Goal: Transaction & Acquisition: Purchase product/service

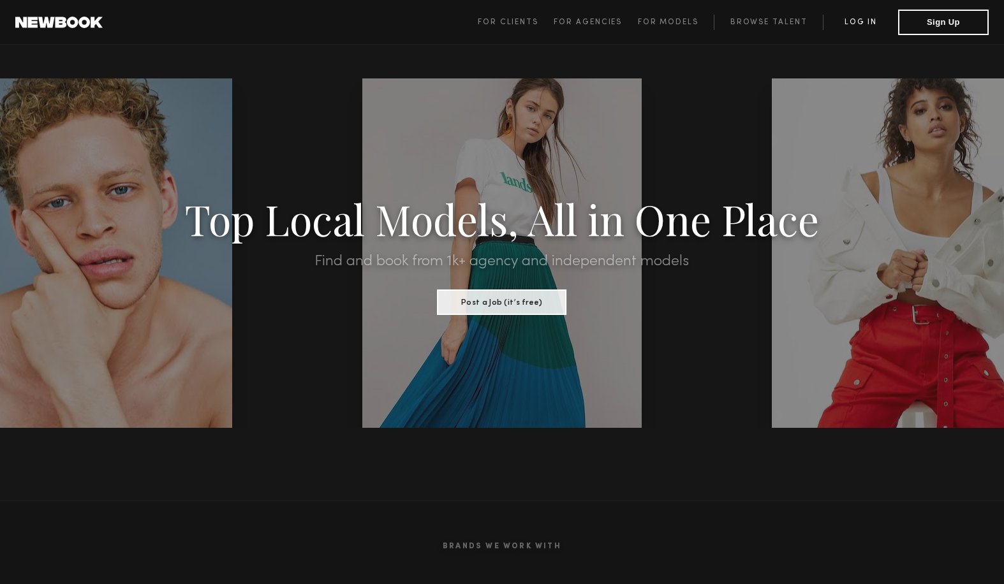
click at [865, 22] on link "Log in" at bounding box center [860, 22] width 75 height 15
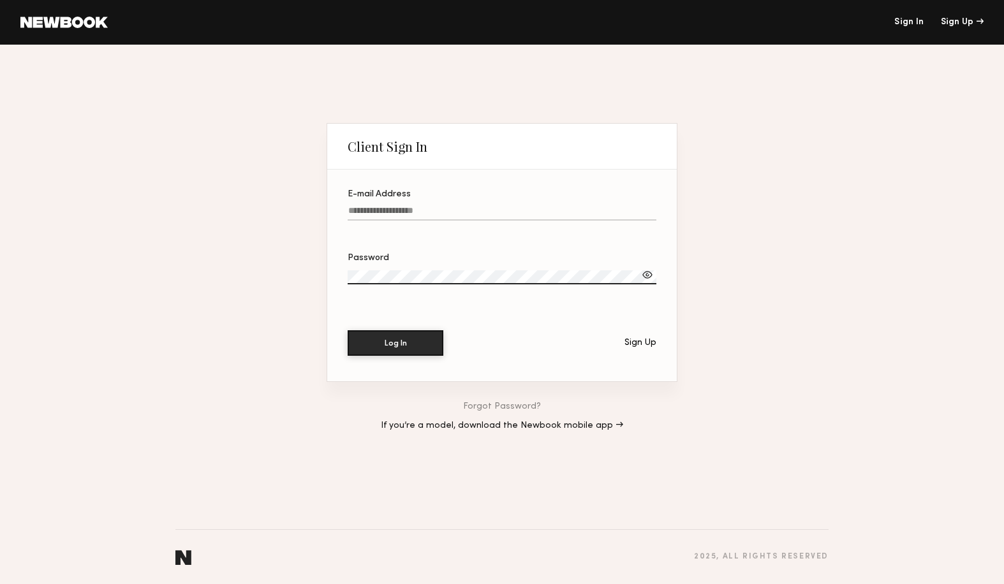
click at [435, 201] on label "E-mail Address" at bounding box center [502, 211] width 309 height 43
click at [435, 206] on input "E-mail Address" at bounding box center [502, 213] width 309 height 15
click at [426, 207] on input "E-mail Address" at bounding box center [502, 213] width 309 height 15
type input "**********"
click at [647, 271] on div at bounding box center [647, 275] width 13 height 13
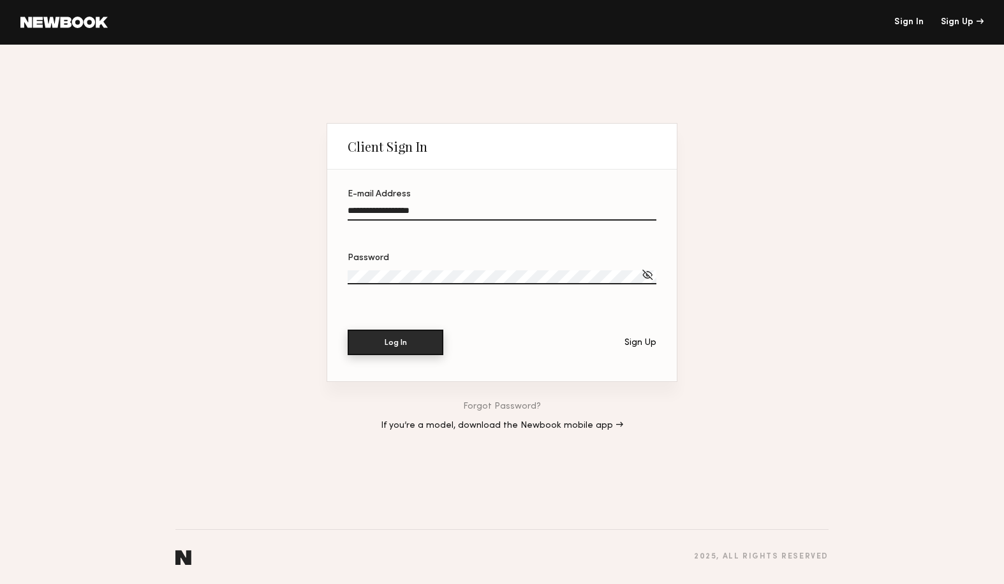
click at [412, 340] on button "Log In" at bounding box center [396, 343] width 96 height 26
click at [533, 265] on label "Password" at bounding box center [502, 275] width 309 height 43
click at [529, 409] on link "Forgot Password?" at bounding box center [502, 407] width 78 height 9
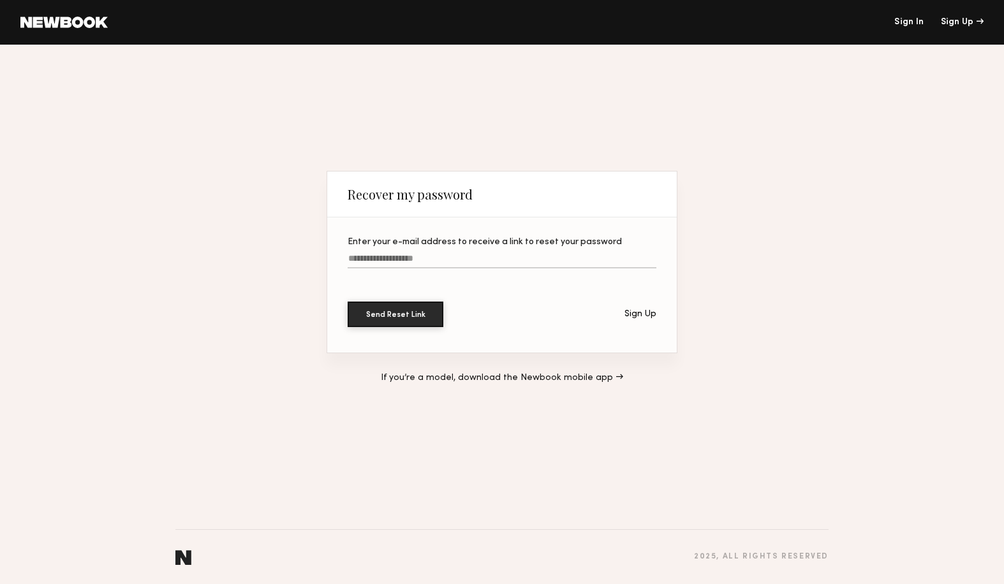
click at [383, 258] on input "Enter your e-mail address to receive a link to reset your password" at bounding box center [502, 261] width 309 height 15
type input "**********"
click at [348, 302] on button "Send Reset Link" at bounding box center [396, 315] width 96 height 26
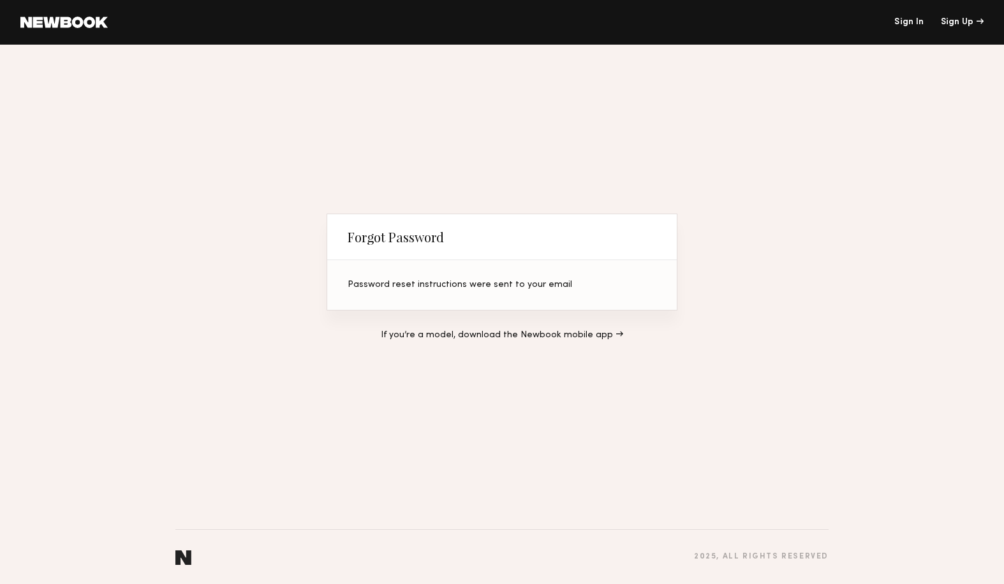
click at [913, 26] on link "Sign In" at bounding box center [909, 22] width 29 height 9
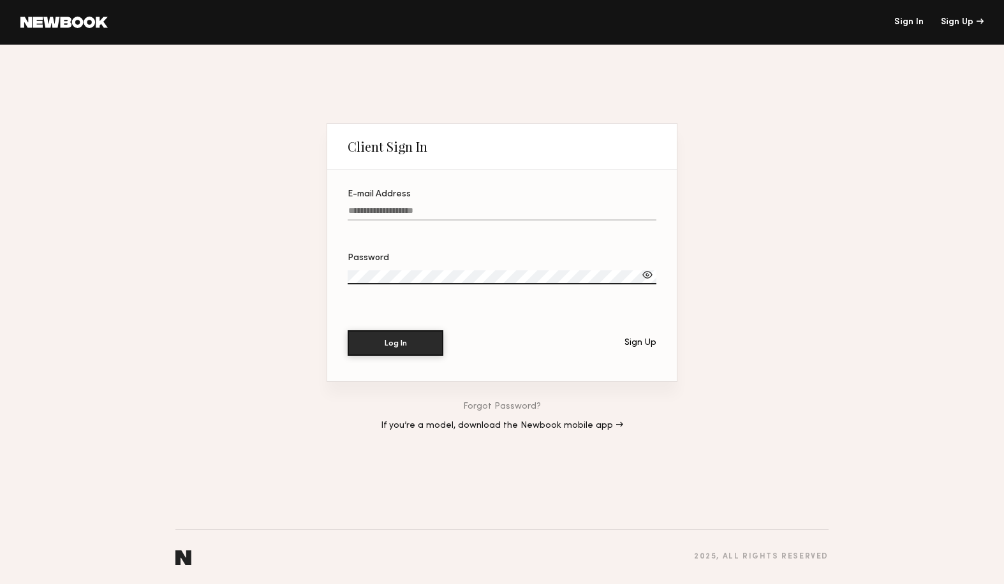
click at [485, 205] on label "E-mail Address" at bounding box center [502, 211] width 309 height 43
click at [485, 206] on input "E-mail Address" at bounding box center [502, 213] width 309 height 15
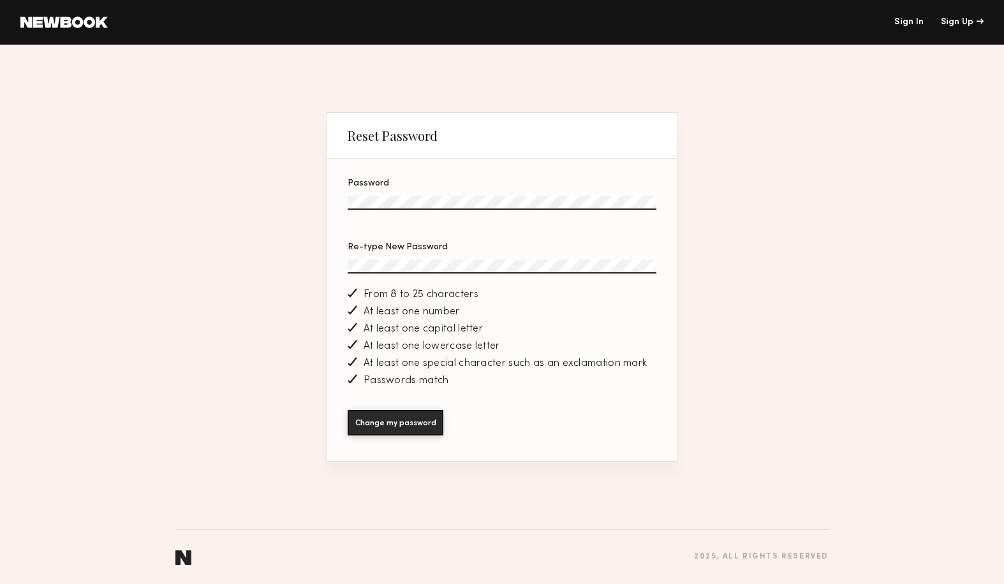
click at [397, 410] on section "Password Re-type New Password From 8 to 25 characters At least one number At le…" at bounding box center [502, 310] width 350 height 302
click at [397, 422] on button "Change my password" at bounding box center [396, 423] width 96 height 26
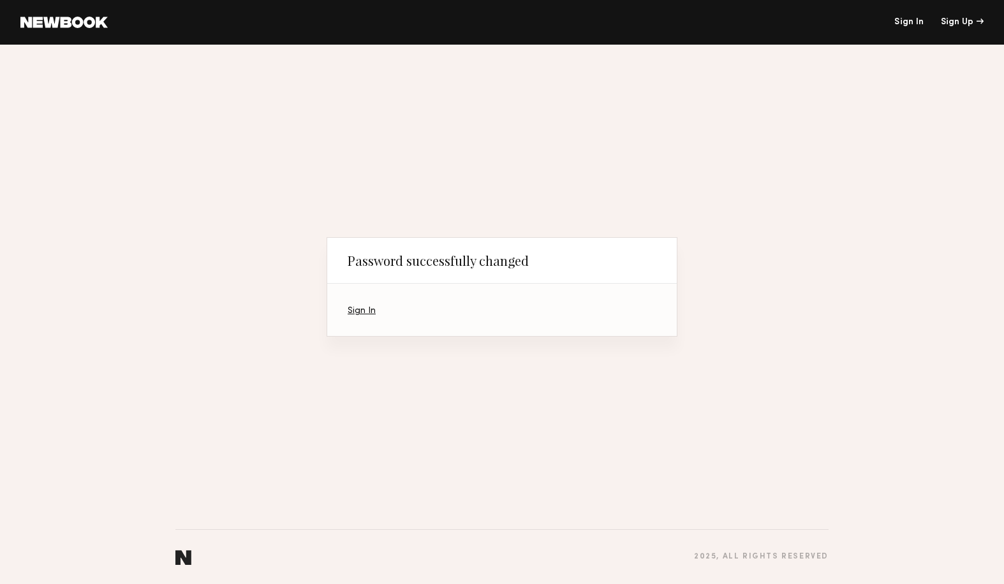
click at [362, 312] on link "Sign In" at bounding box center [362, 311] width 28 height 8
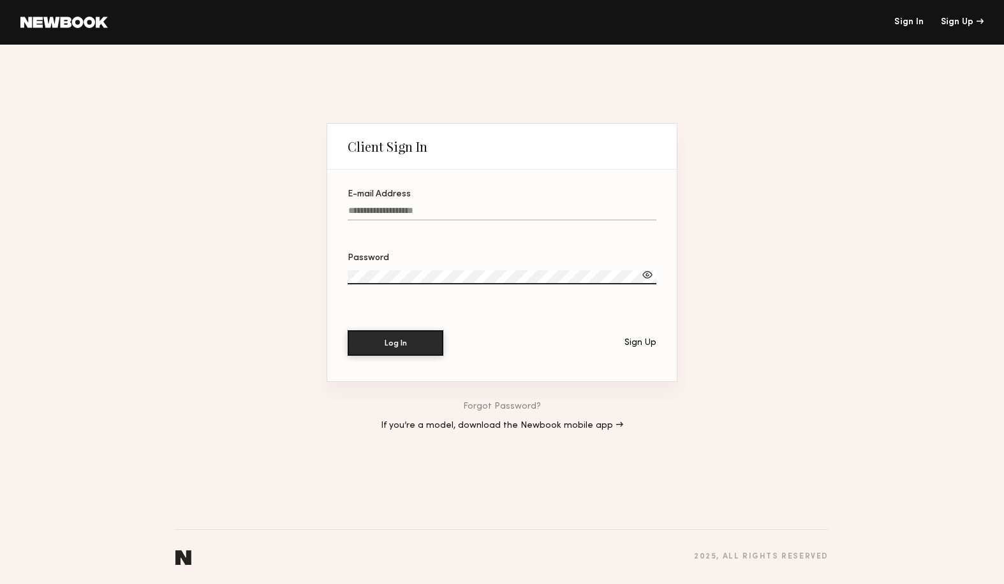
click at [416, 190] on div "E-mail Address" at bounding box center [502, 194] width 309 height 9
click at [416, 206] on input "E-mail Address" at bounding box center [502, 213] width 309 height 15
click at [402, 217] on input "E-mail Address" at bounding box center [502, 213] width 309 height 15
type input "**********"
click at [348, 331] on button "Log In" at bounding box center [396, 344] width 96 height 26
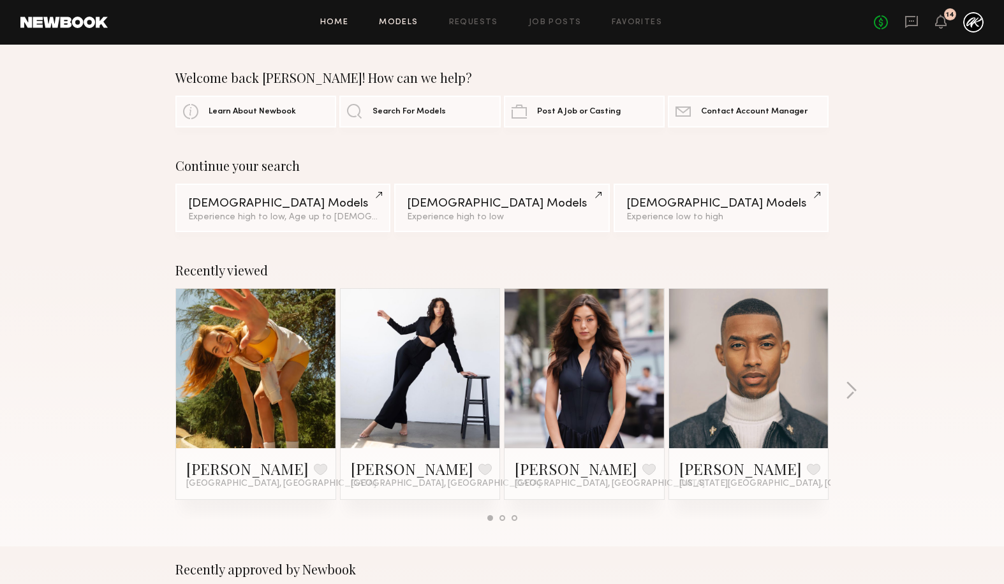
click at [401, 22] on link "Models" at bounding box center [398, 23] width 39 height 8
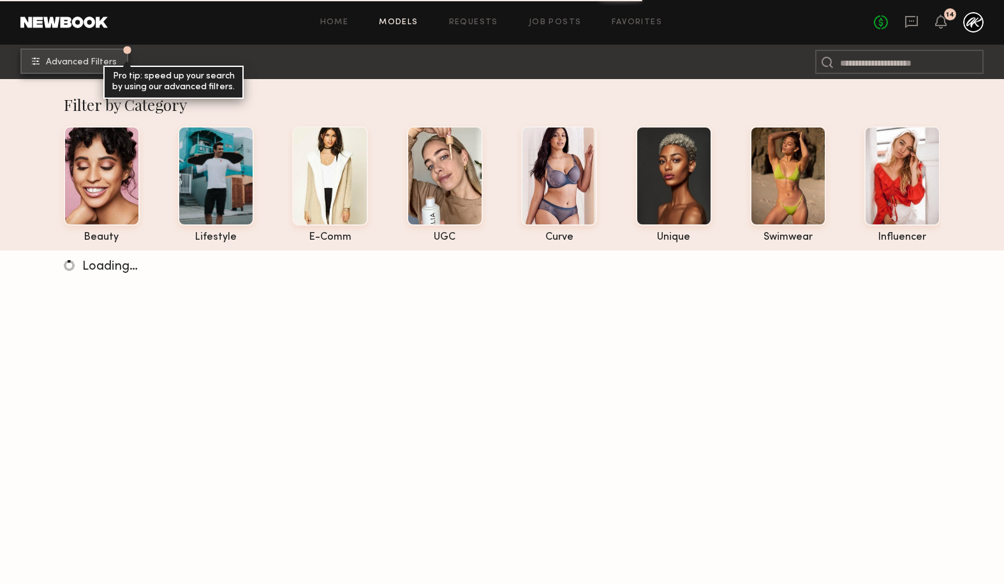
click at [94, 64] on span "Advanced Filters" at bounding box center [81, 62] width 71 height 9
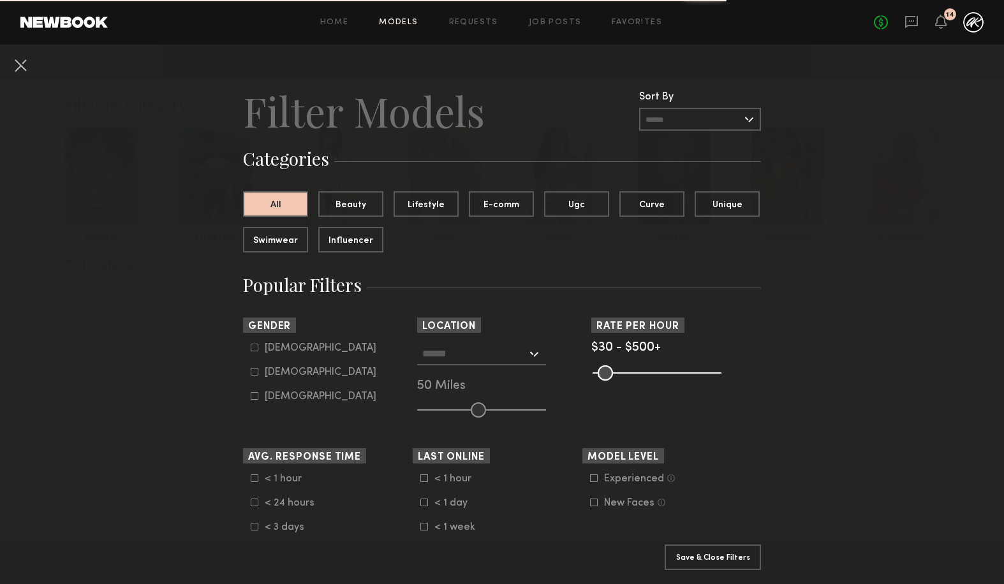
click at [484, 358] on input "text" at bounding box center [474, 354] width 105 height 22
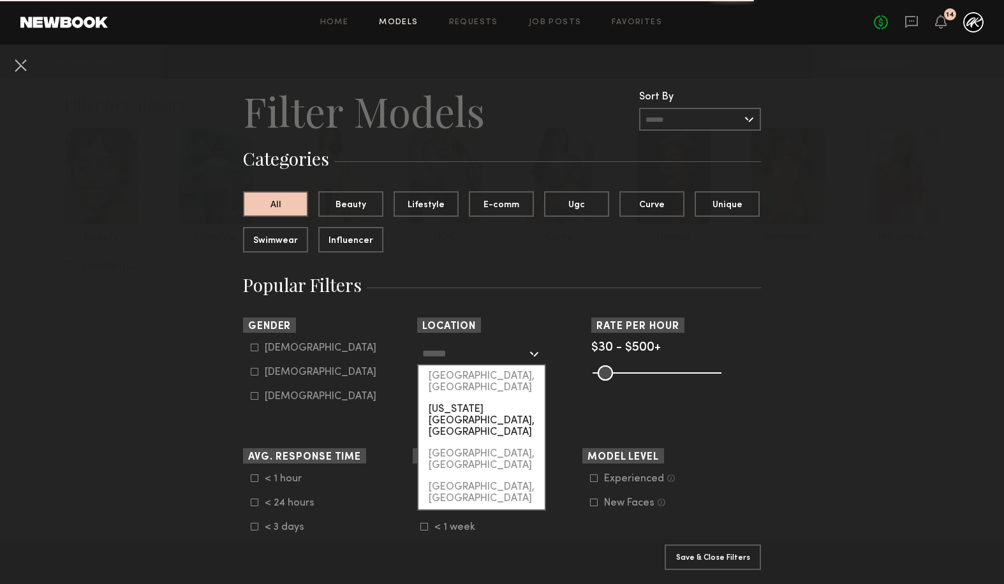
click at [482, 399] on div "[US_STATE][GEOGRAPHIC_DATA], [GEOGRAPHIC_DATA]" at bounding box center [482, 421] width 126 height 45
type input "**********"
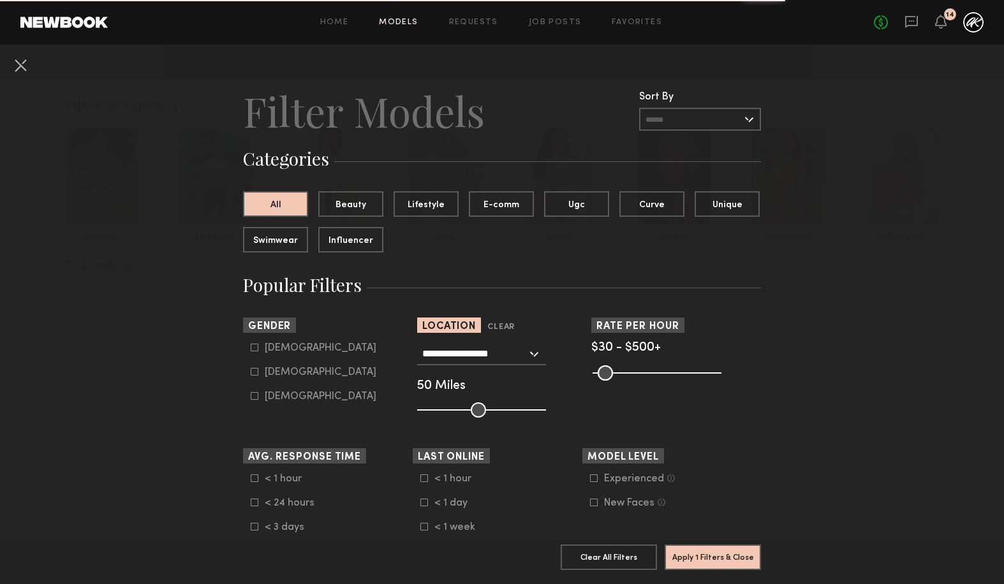
click at [479, 411] on input "range" at bounding box center [481, 410] width 129 height 15
click at [273, 363] on form "Male Female Non-binary" at bounding box center [332, 373] width 162 height 60
click at [276, 373] on div "Female" at bounding box center [321, 373] width 112 height 8
type input "**"
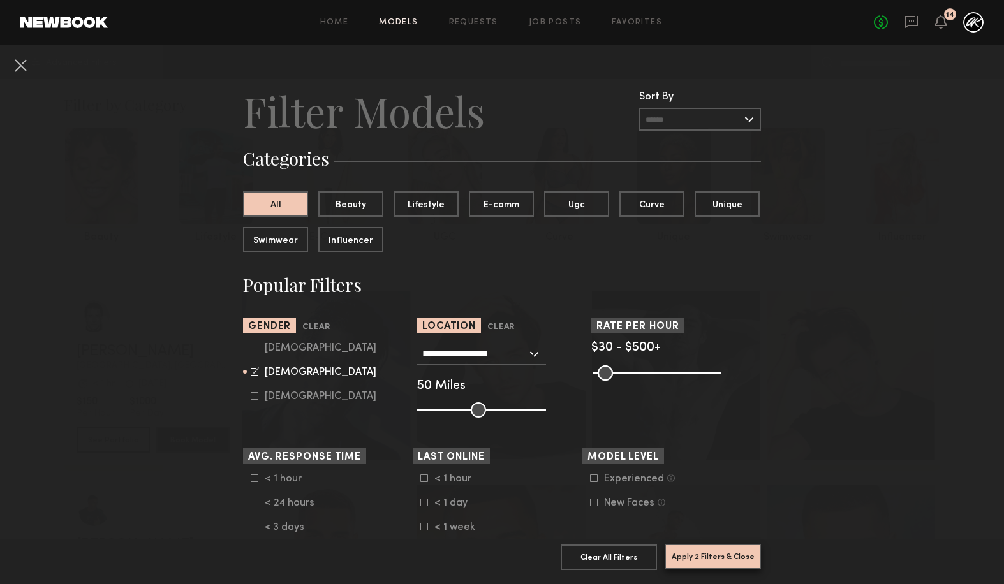
click at [718, 558] on button "Apply 2 Filters & Close" at bounding box center [713, 557] width 96 height 26
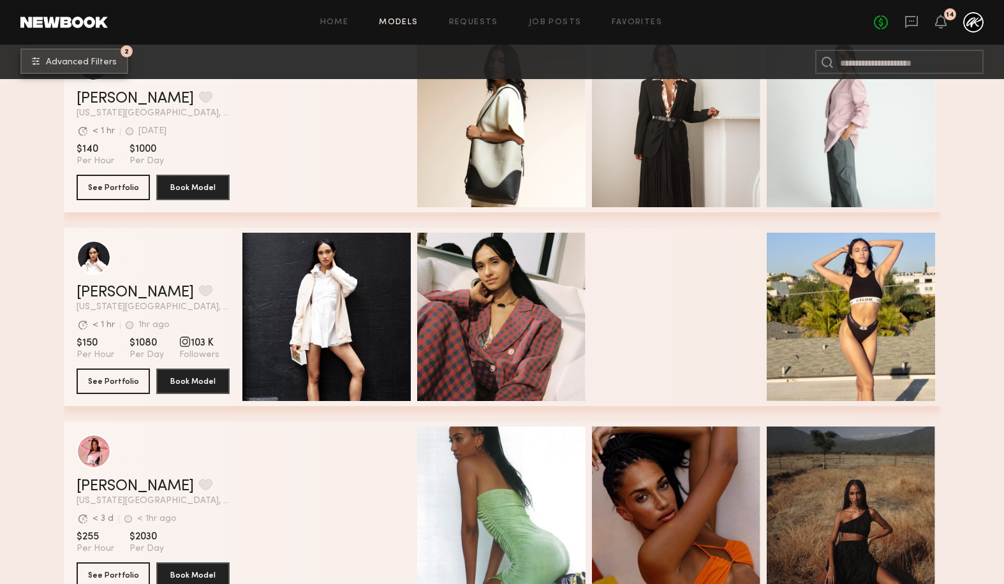
scroll to position [3137, 0]
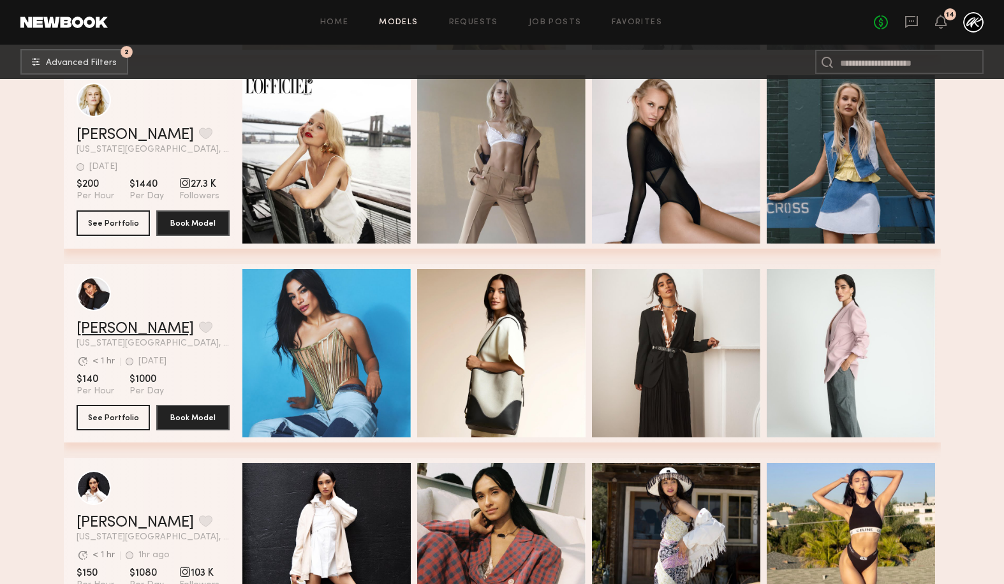
click at [134, 325] on link "Leonela M." at bounding box center [135, 329] width 117 height 15
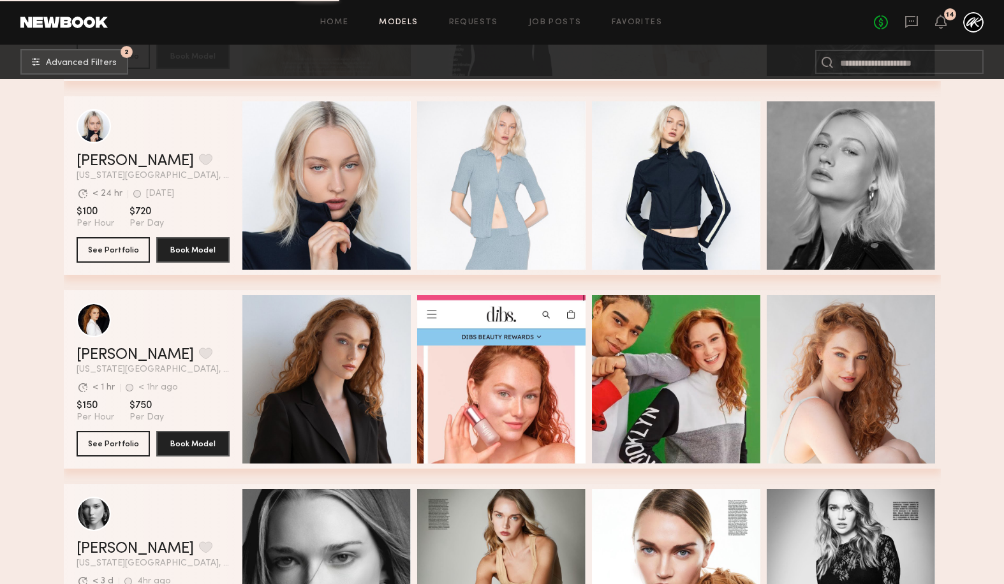
scroll to position [4244, 0]
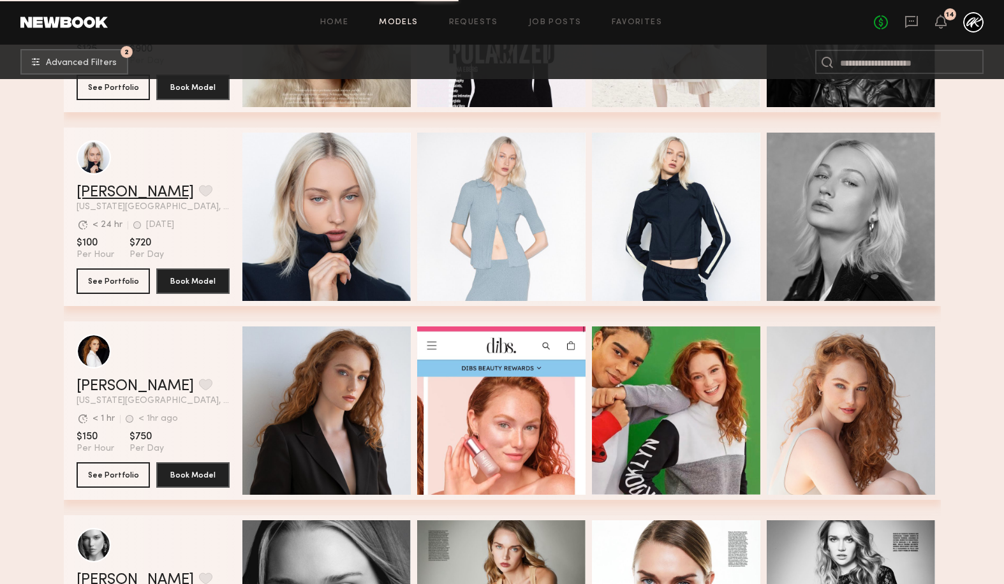
click at [130, 191] on link "Polina S." at bounding box center [135, 192] width 117 height 15
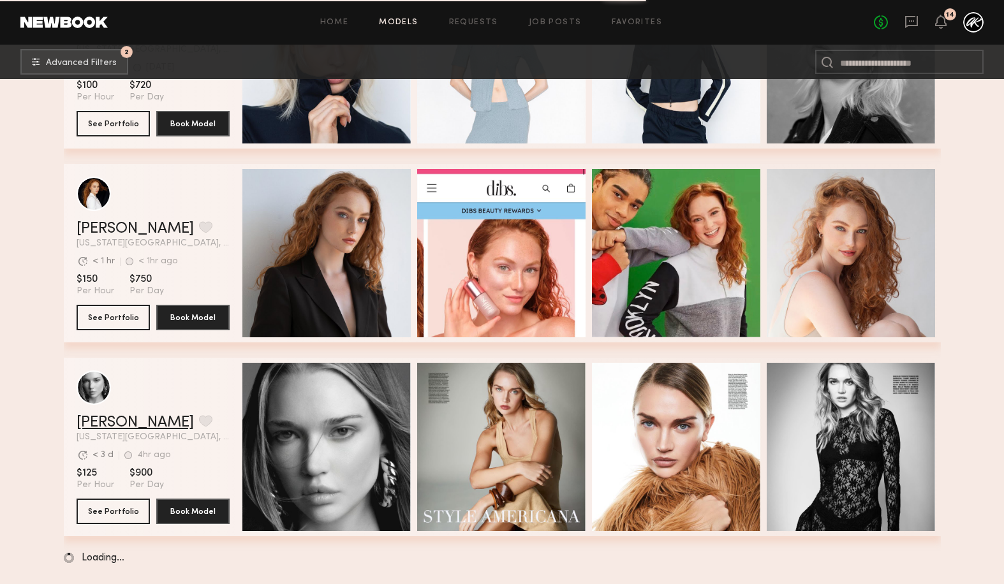
click at [133, 417] on link "Wiktoria G." at bounding box center [135, 422] width 117 height 15
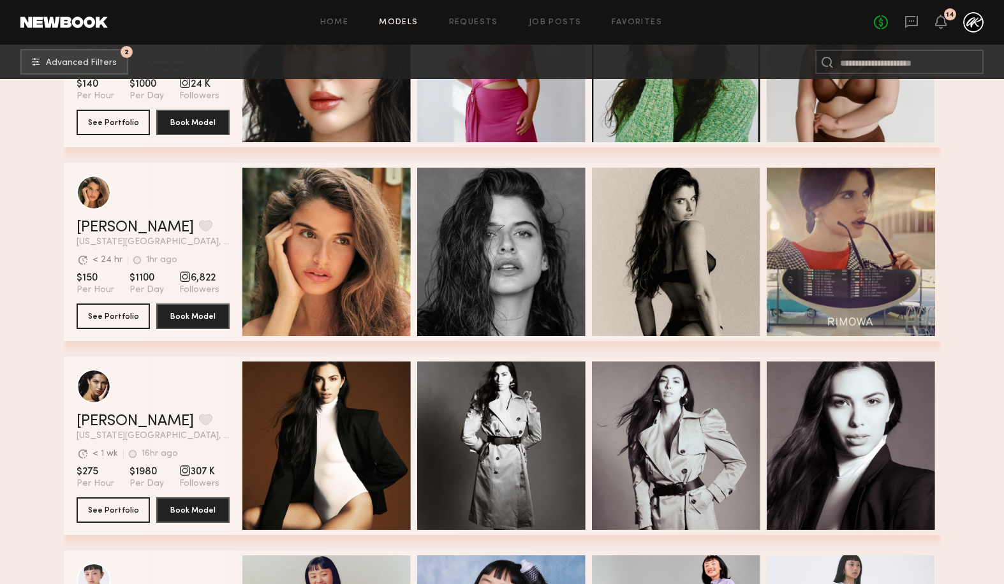
scroll to position [5003, 0]
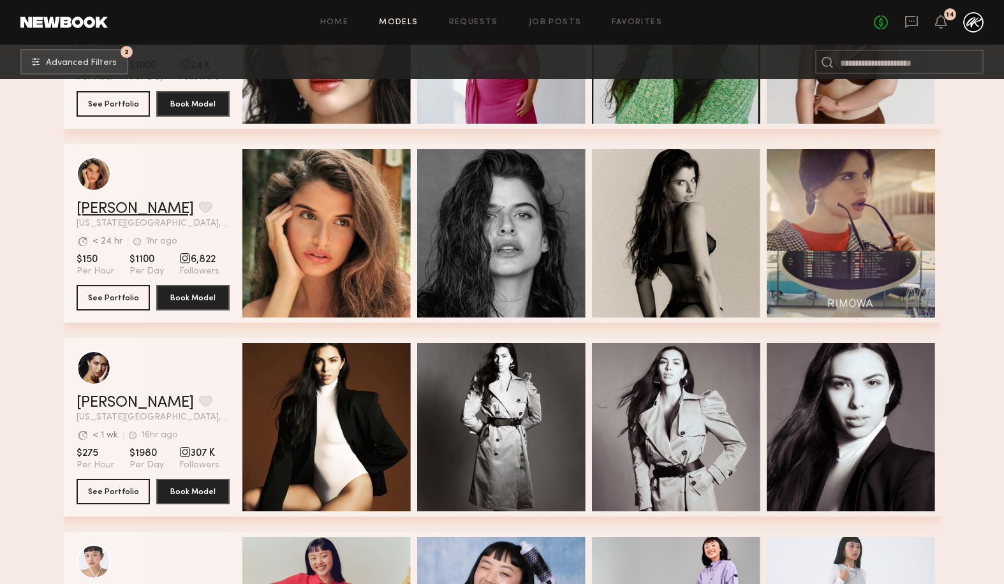
click at [133, 204] on link "Manuela G." at bounding box center [135, 209] width 117 height 15
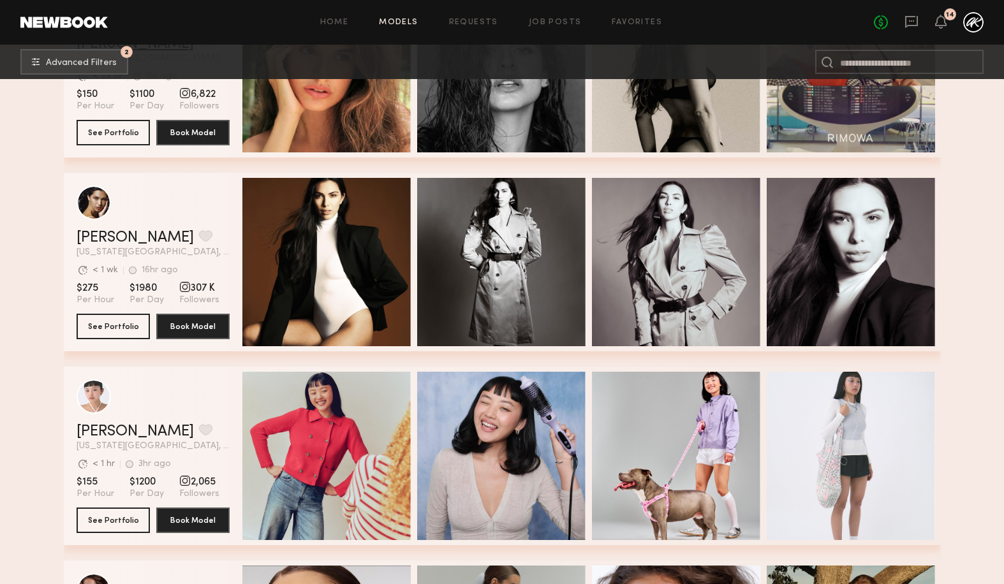
scroll to position [5182, 0]
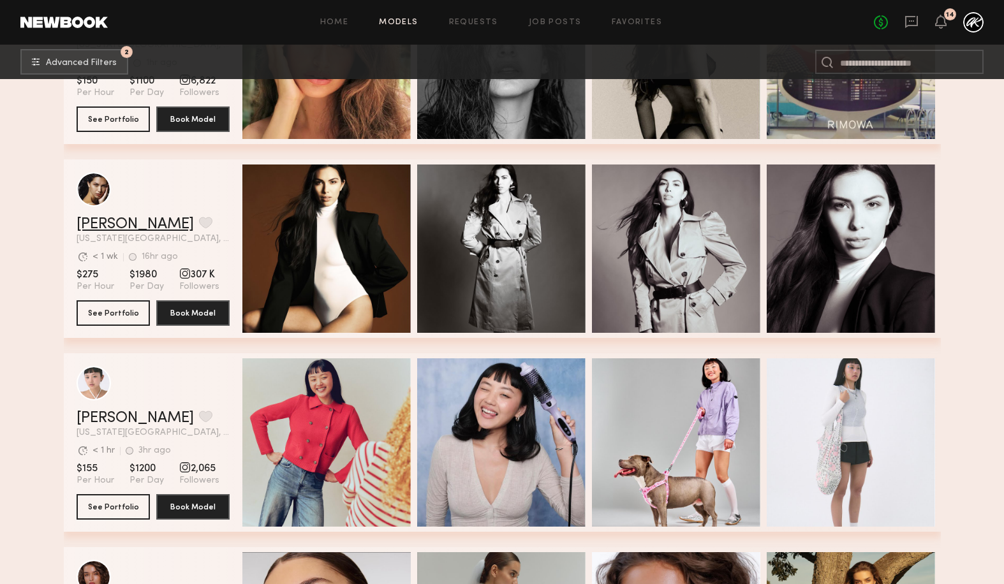
click at [121, 225] on link "[PERSON_NAME]" at bounding box center [135, 224] width 117 height 15
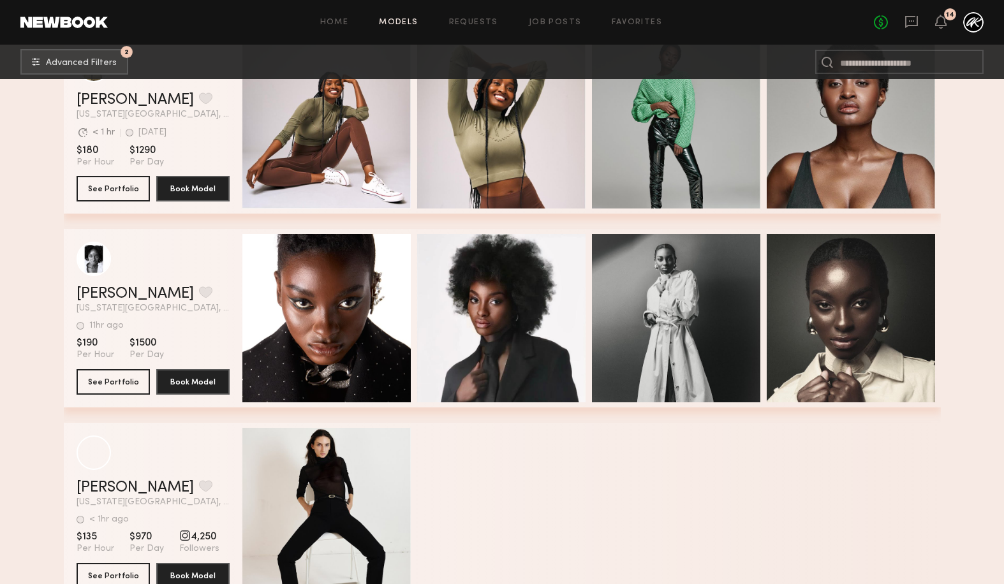
scroll to position [11514, 0]
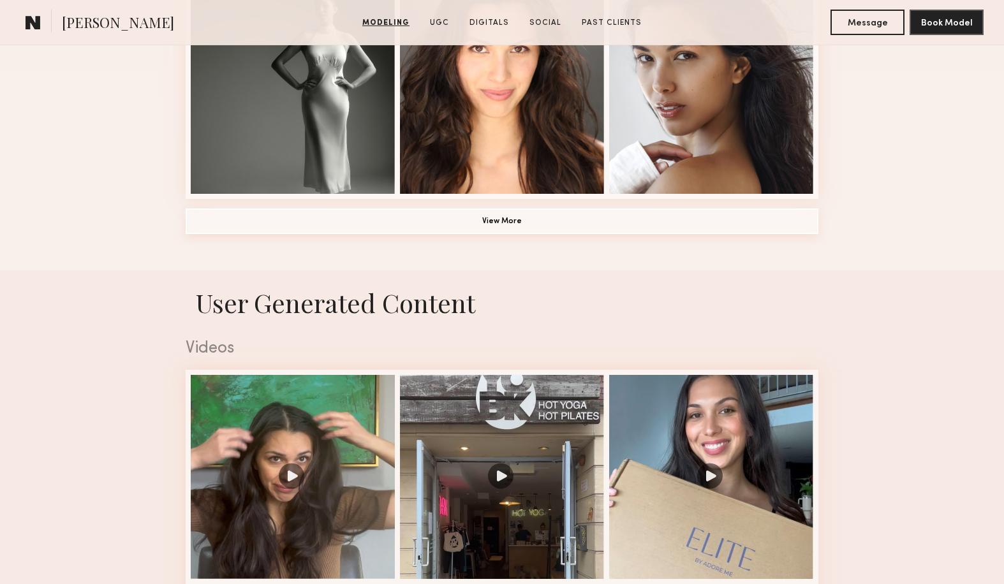
scroll to position [1021, 0]
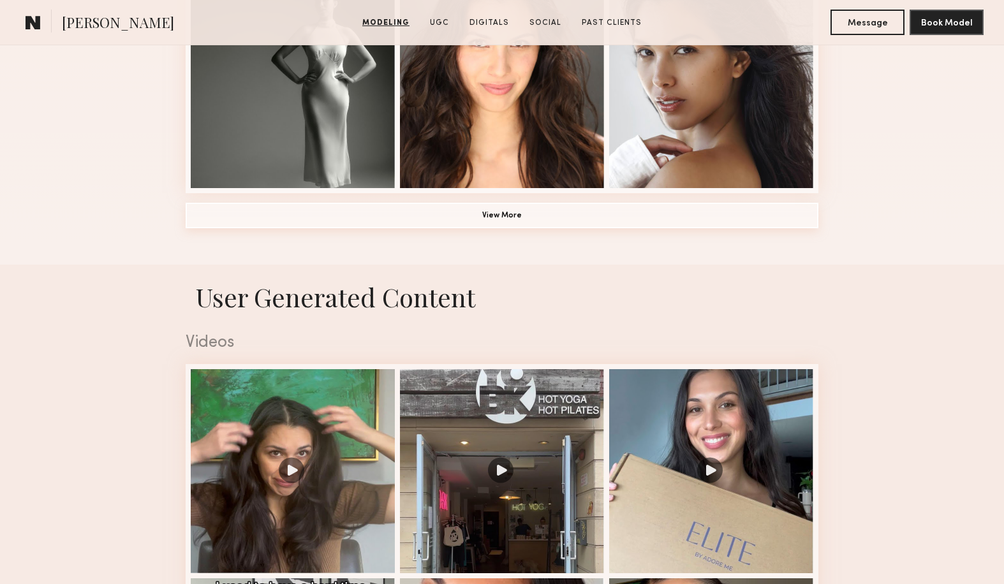
click at [505, 214] on button "View More" at bounding box center [502, 216] width 633 height 26
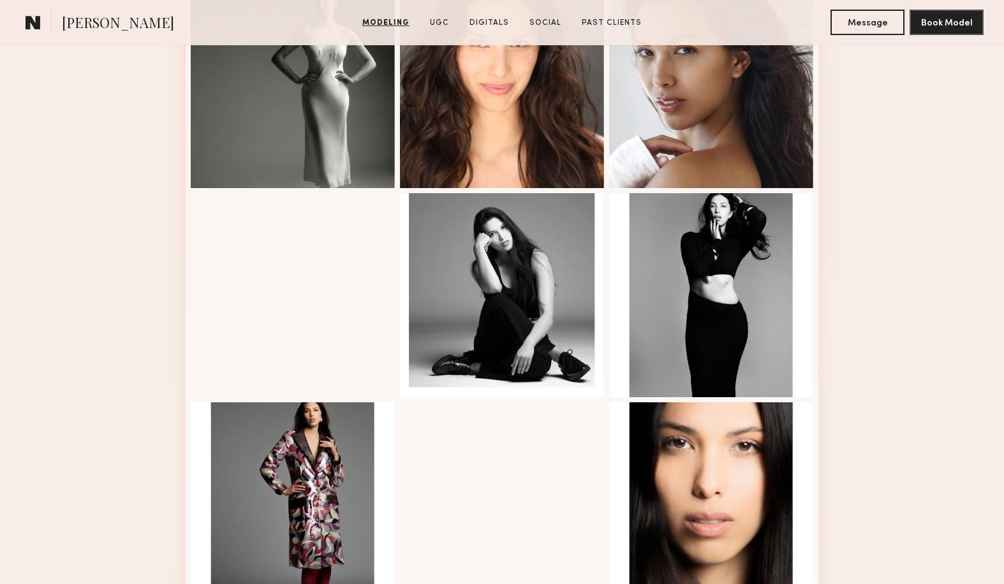
scroll to position [1257, 0]
